Goal: Transaction & Acquisition: Purchase product/service

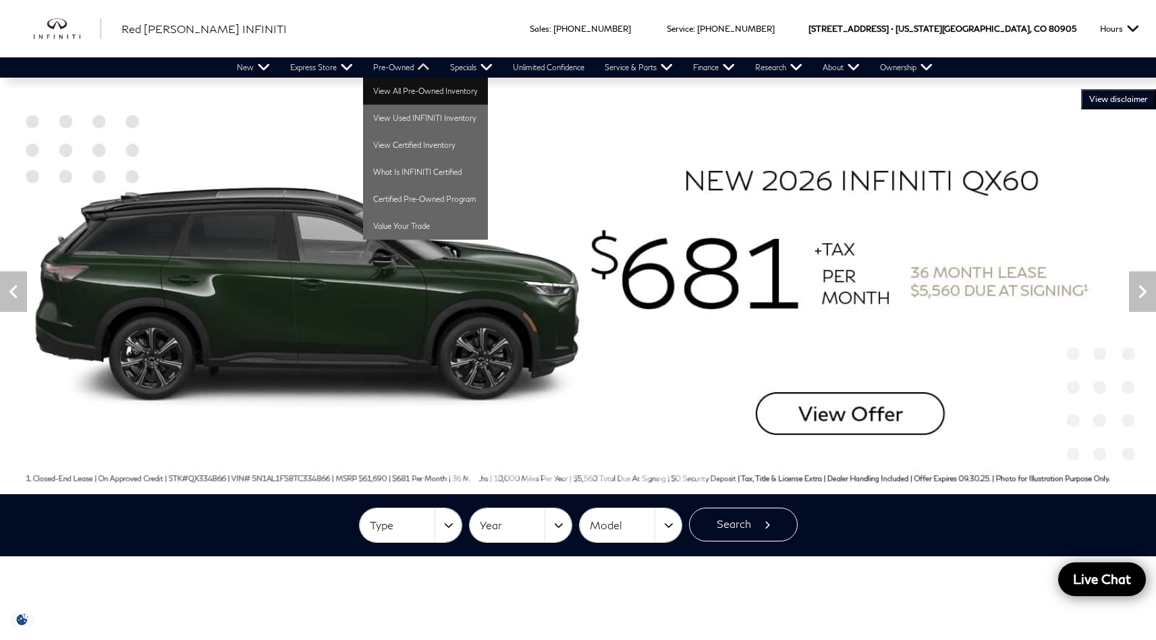
click at [427, 90] on link "View All Pre-Owned Inventory" at bounding box center [425, 91] width 125 height 27
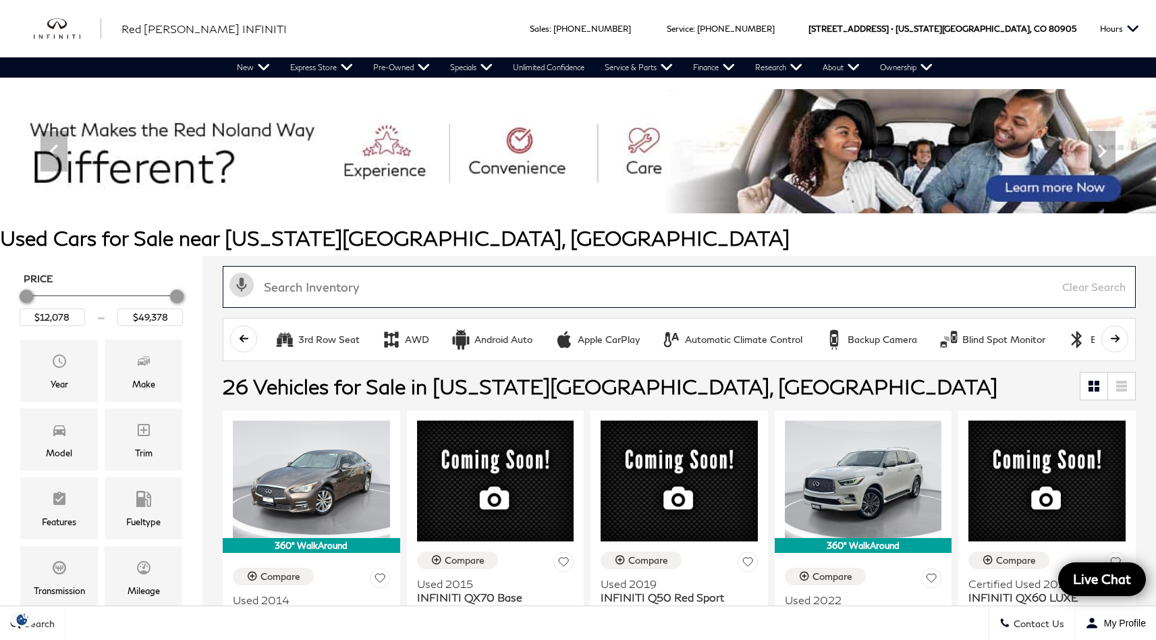
click at [411, 283] on input "text" at bounding box center [679, 287] width 913 height 42
type input "bmw"
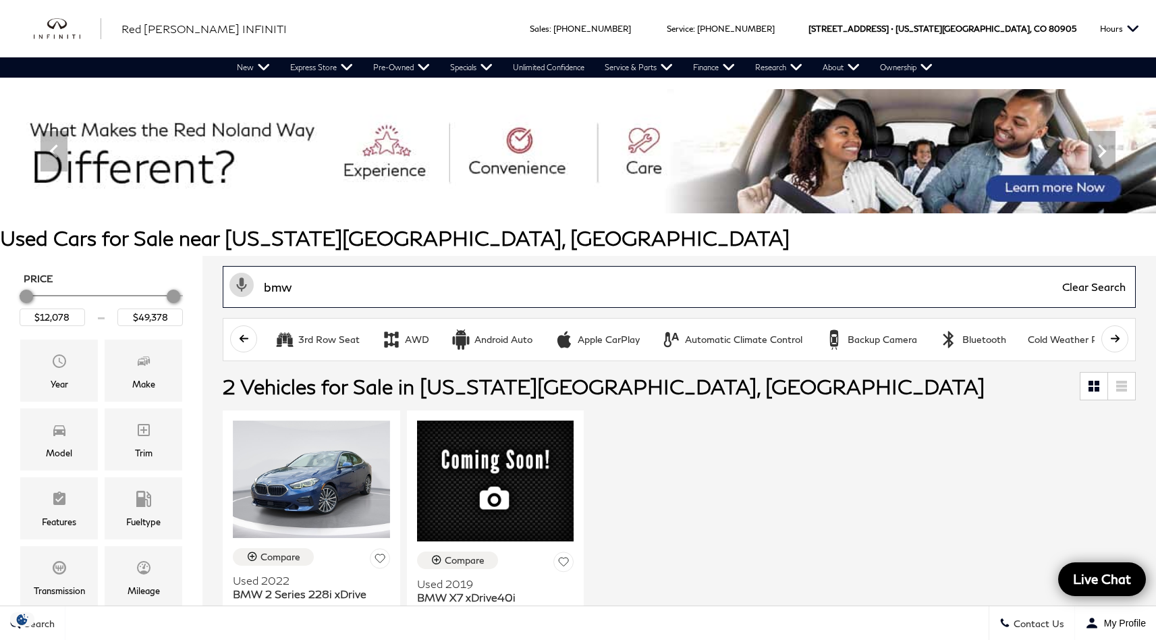
type input "$28,678"
type input "$39,378"
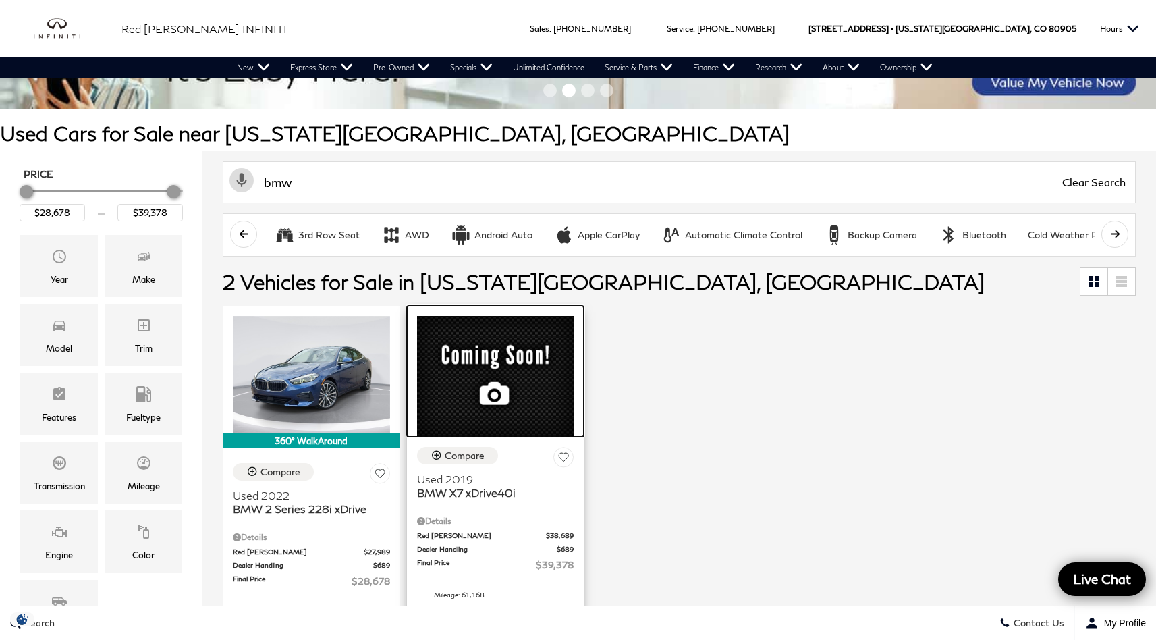
click at [501, 353] on div at bounding box center [496, 371] width 178 height 131
